Goal: Information Seeking & Learning: Stay updated

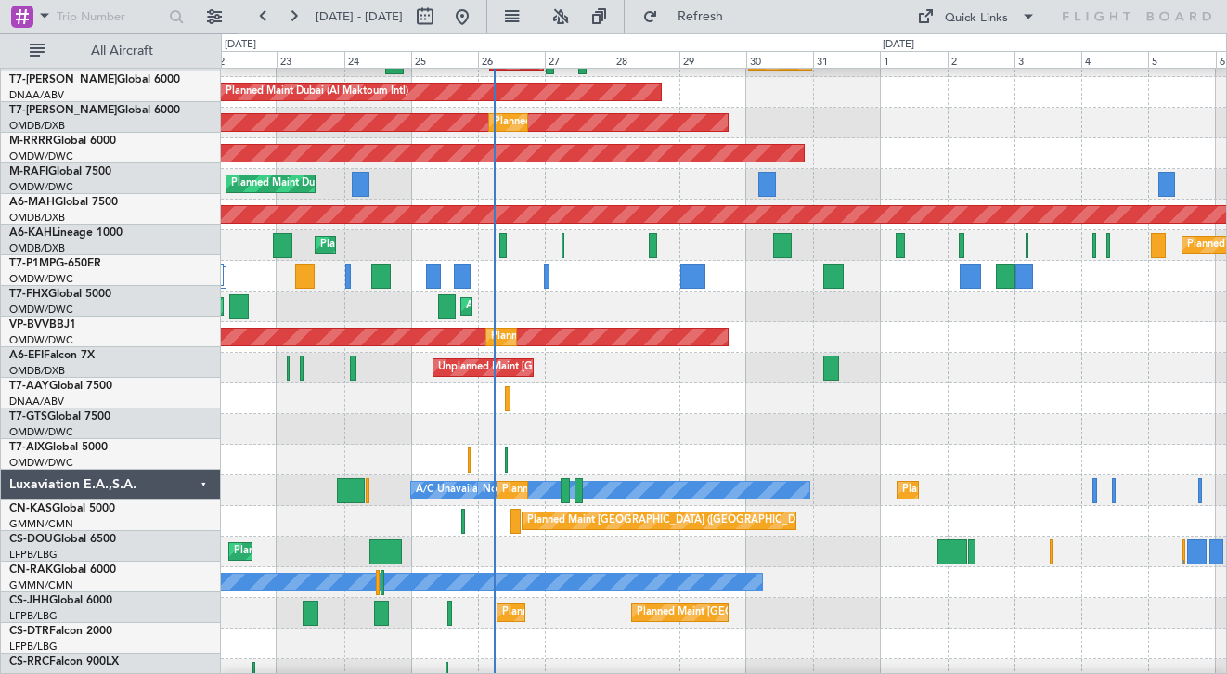
scroll to position [1341, 0]
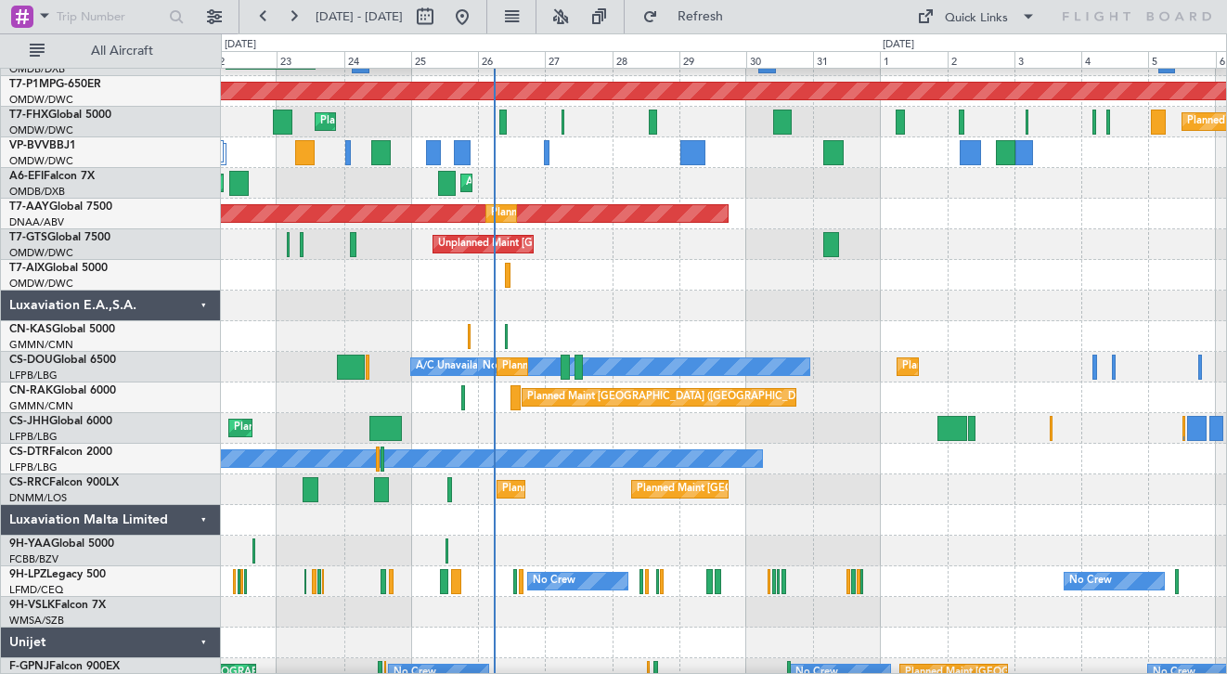
click at [202, 305] on div "Luxaviation E.A.,S.A." at bounding box center [111, 306] width 220 height 31
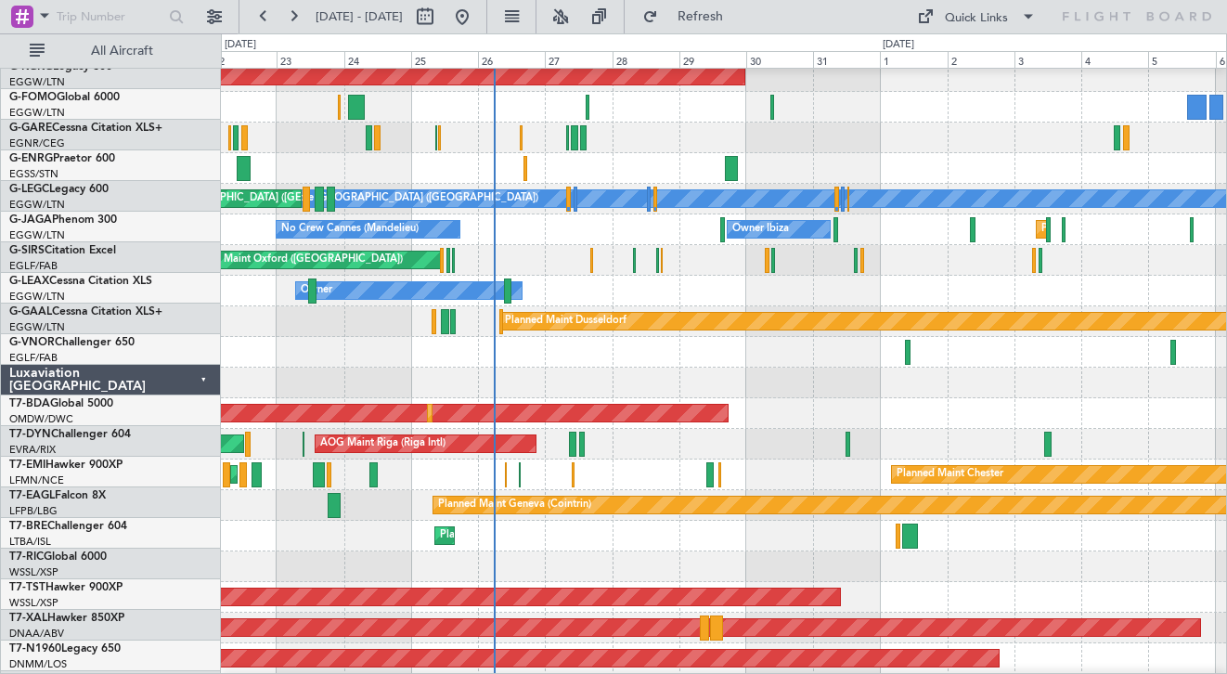
scroll to position [226, 0]
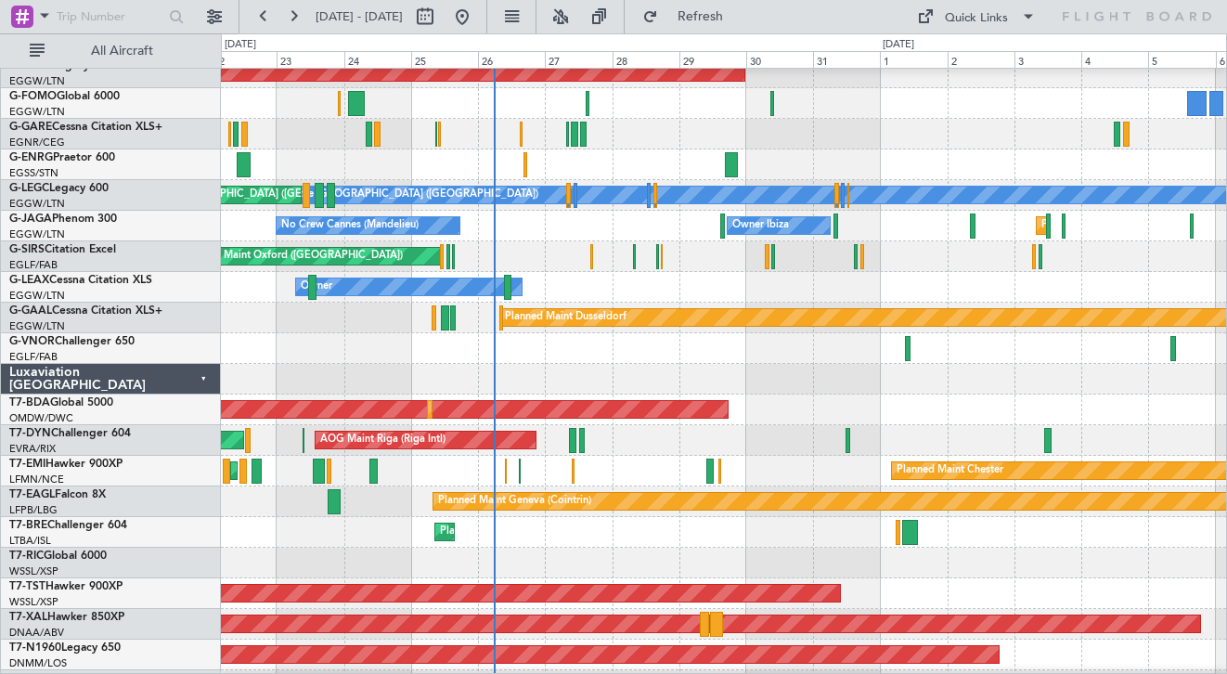
click at [205, 378] on div "Luxaviation [GEOGRAPHIC_DATA]" at bounding box center [111, 379] width 220 height 31
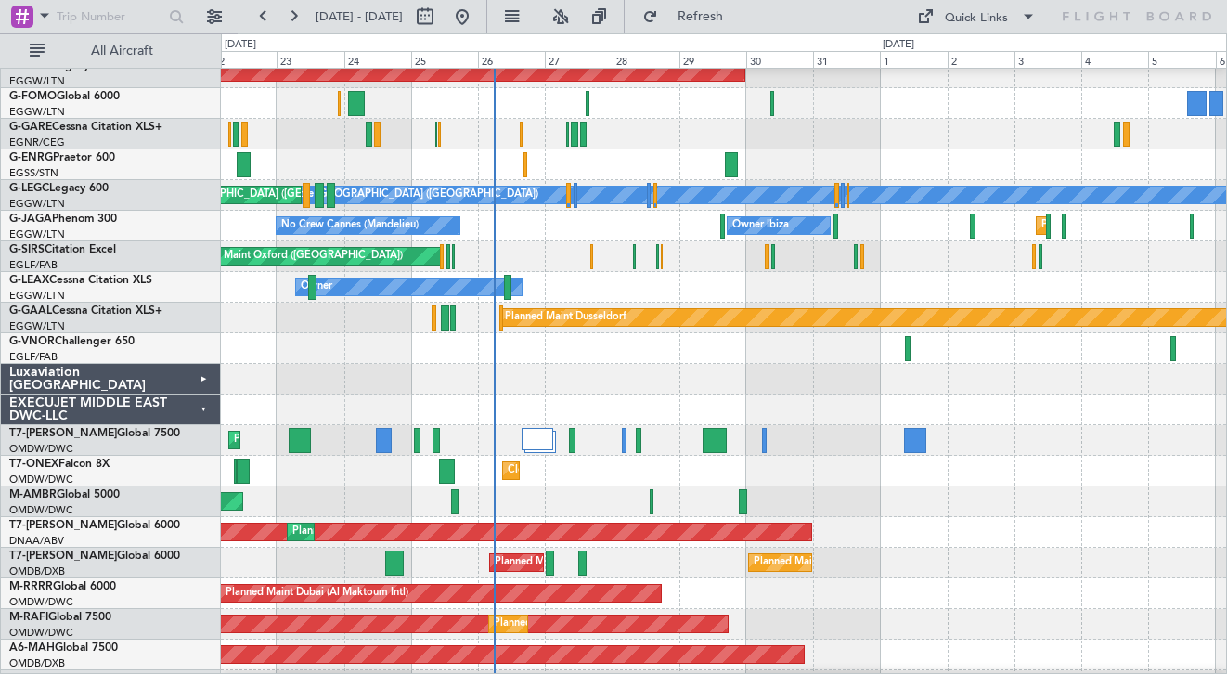
click at [201, 405] on div "EXECUJET MIDDLE EAST DWC-LLC" at bounding box center [111, 410] width 220 height 31
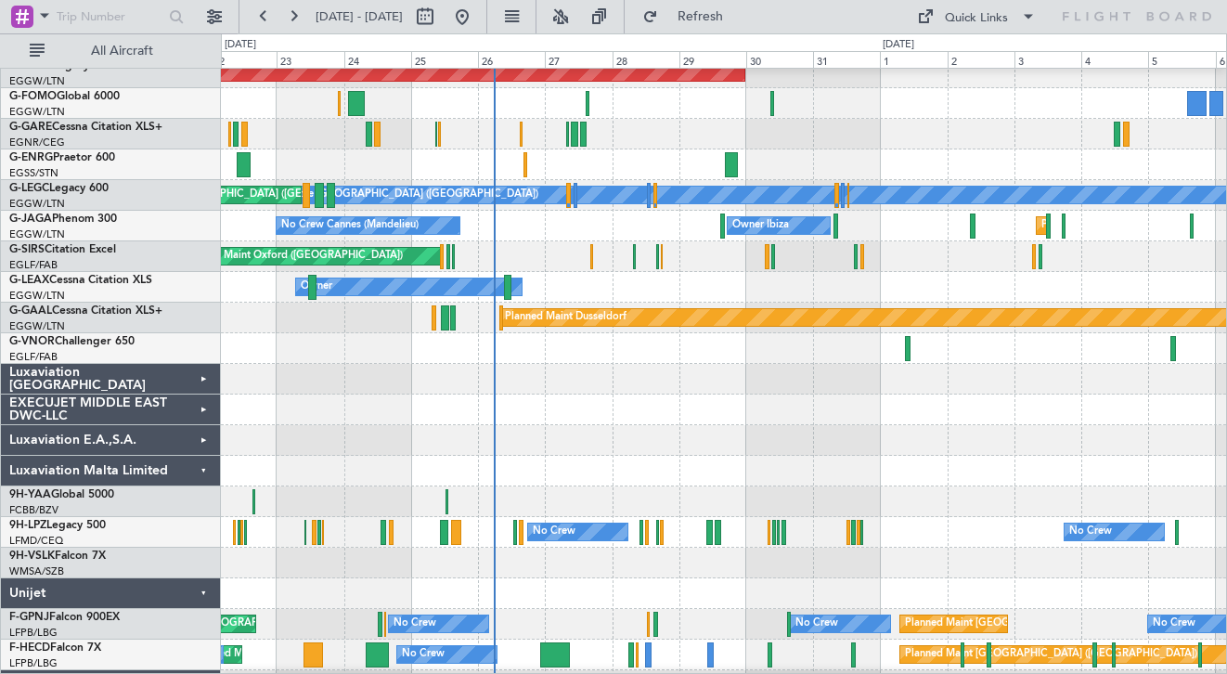
click at [202, 473] on div "Luxaviation Malta Limited" at bounding box center [111, 471] width 220 height 31
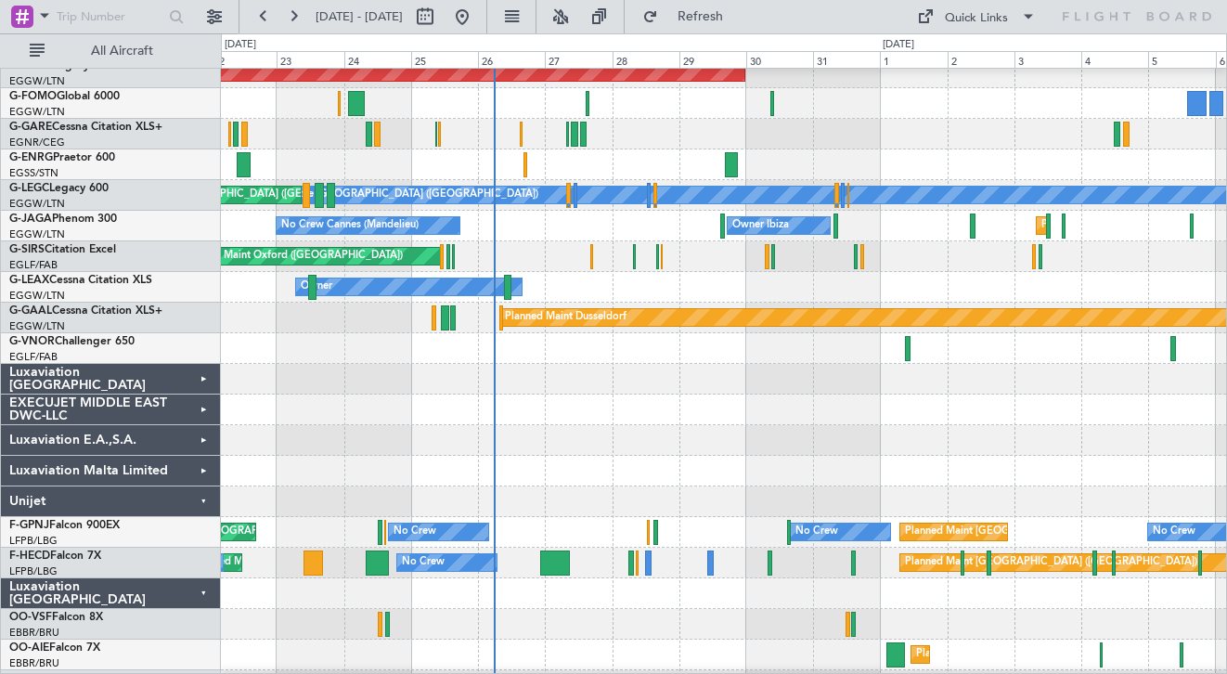
click at [206, 500] on div "Unijet" at bounding box center [111, 502] width 220 height 31
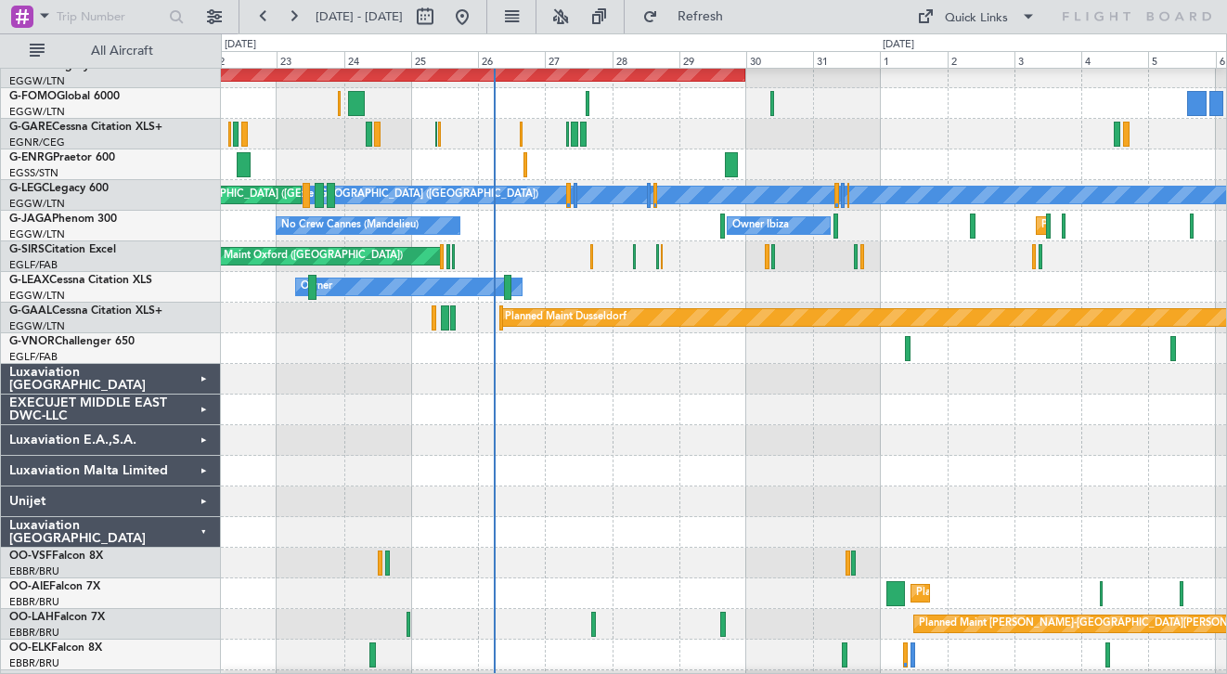
click at [205, 529] on div "Luxaviation [GEOGRAPHIC_DATA]" at bounding box center [111, 532] width 220 height 31
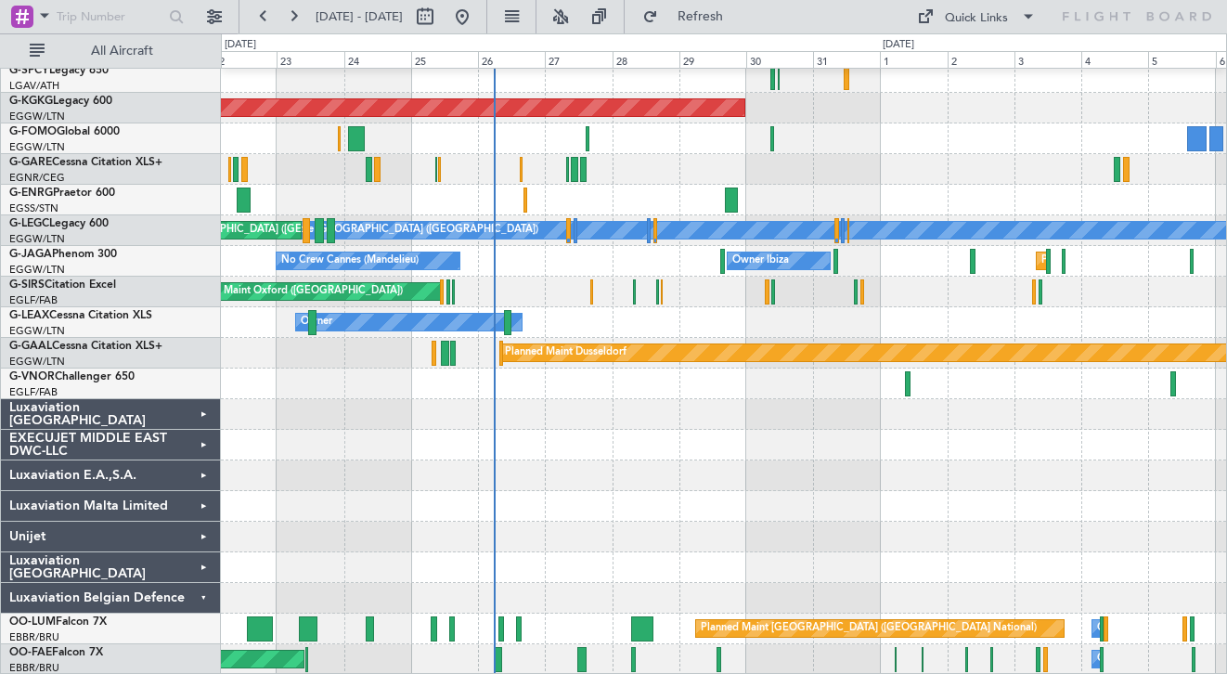
click at [195, 595] on div "Luxaviation Belgian Defence" at bounding box center [111, 598] width 220 height 31
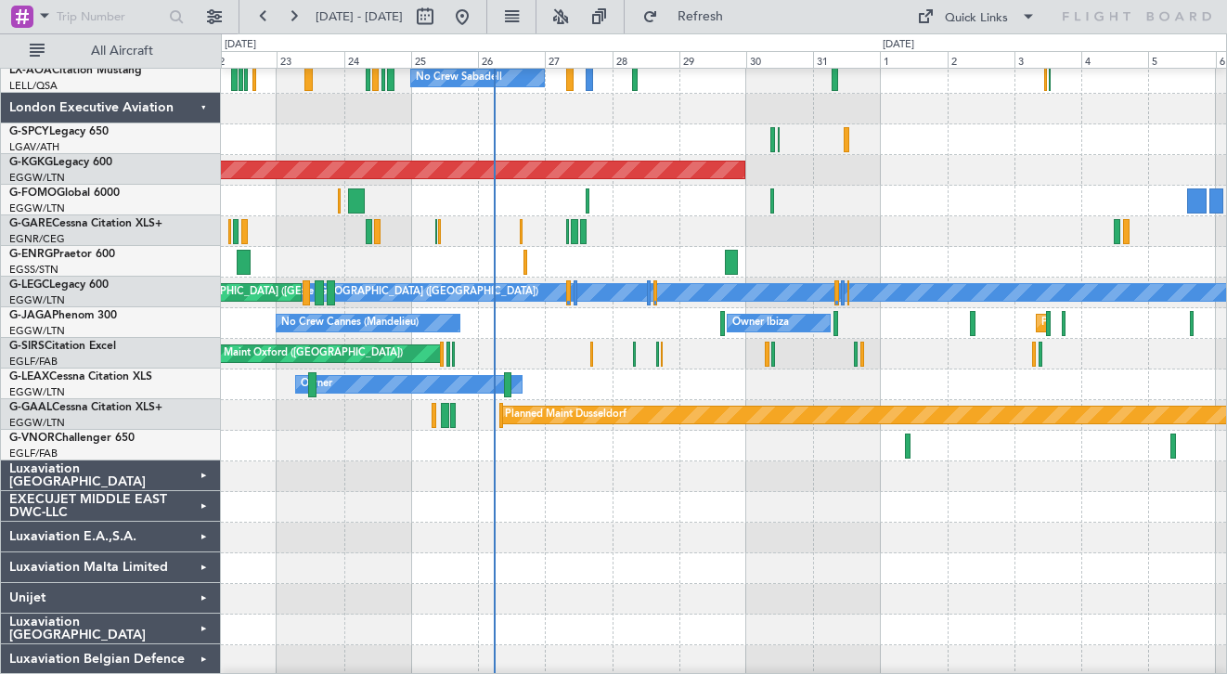
scroll to position [0, 0]
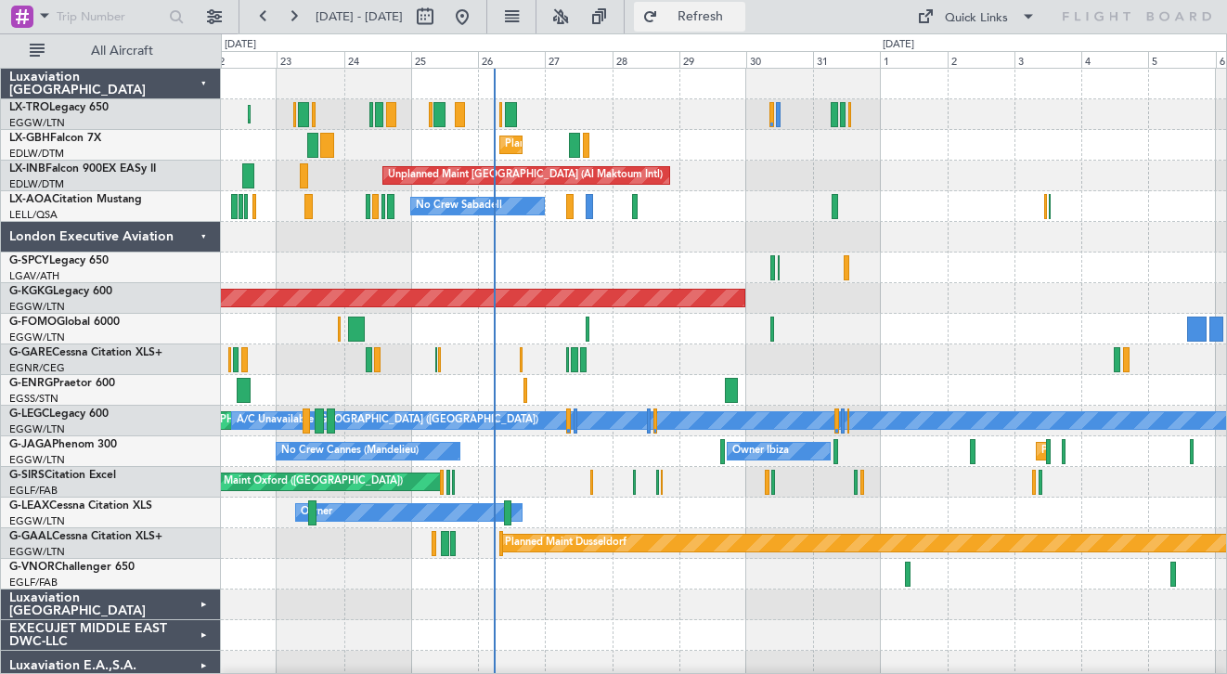
click at [740, 22] on span "Refresh" at bounding box center [701, 16] width 78 height 13
